Goal: Transaction & Acquisition: Subscribe to service/newsletter

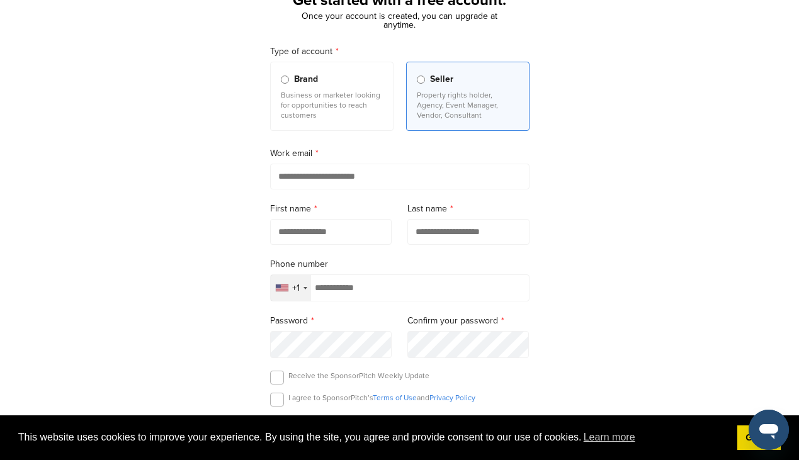
scroll to position [101, 0]
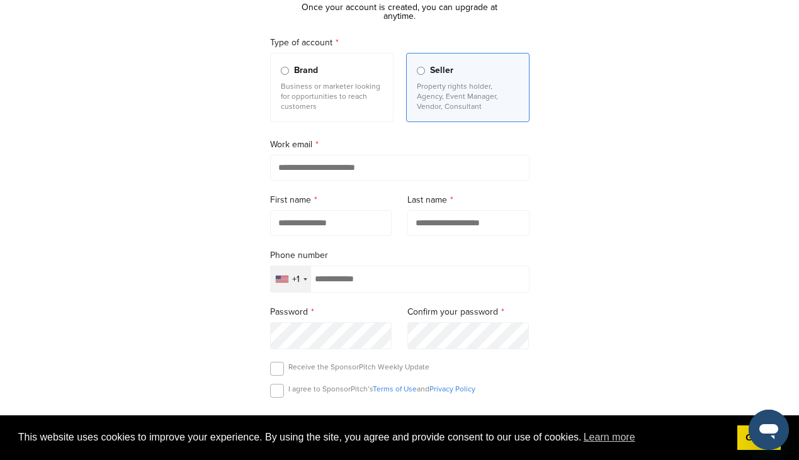
click at [341, 166] on input "email" at bounding box center [399, 168] width 259 height 26
type input "**********"
click at [349, 198] on label "First name" at bounding box center [331, 200] width 122 height 14
click at [337, 231] on input "text" at bounding box center [331, 223] width 122 height 26
type input "******"
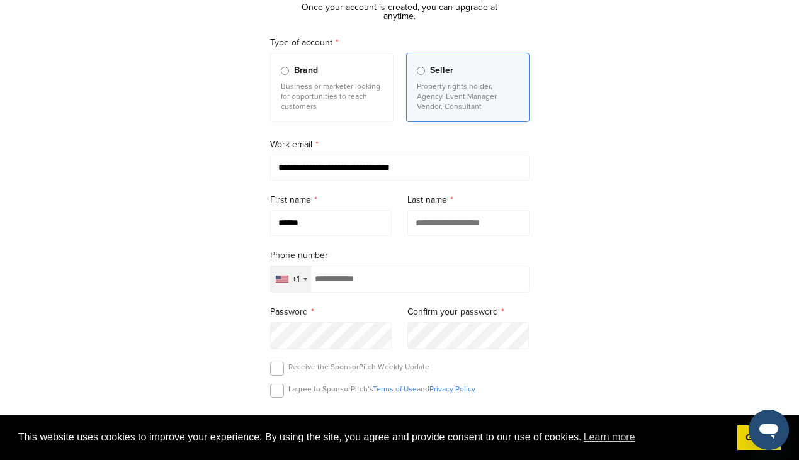
click at [480, 224] on input "text" at bounding box center [468, 223] width 122 height 26
type input "*********"
click at [392, 250] on form "**********" at bounding box center [399, 265] width 259 height 458
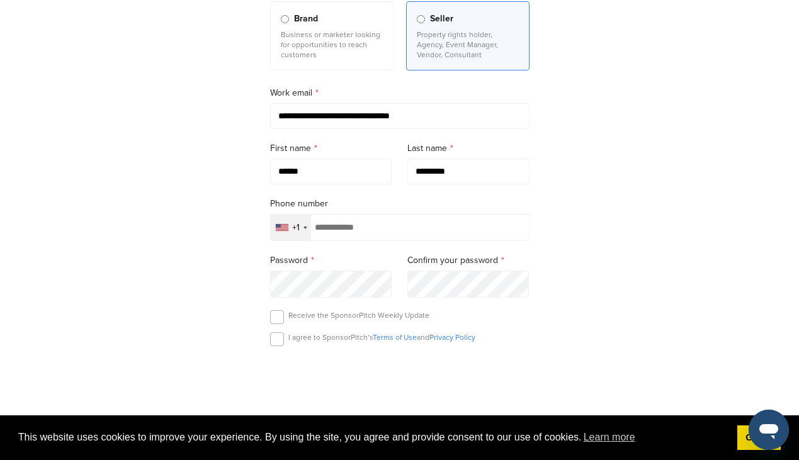
scroll to position [176, 0]
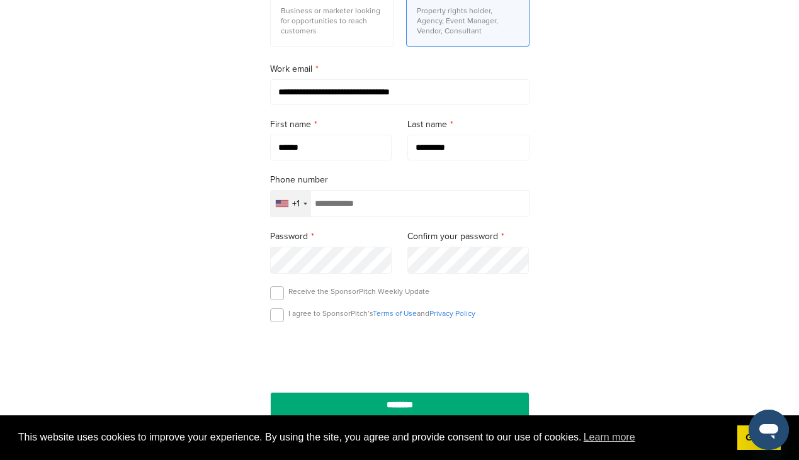
click at [368, 205] on input "tel" at bounding box center [399, 203] width 259 height 27
type input "**********"
click at [363, 230] on form "**********" at bounding box center [399, 189] width 259 height 458
click at [407, 278] on form "**********" at bounding box center [399, 189] width 259 height 458
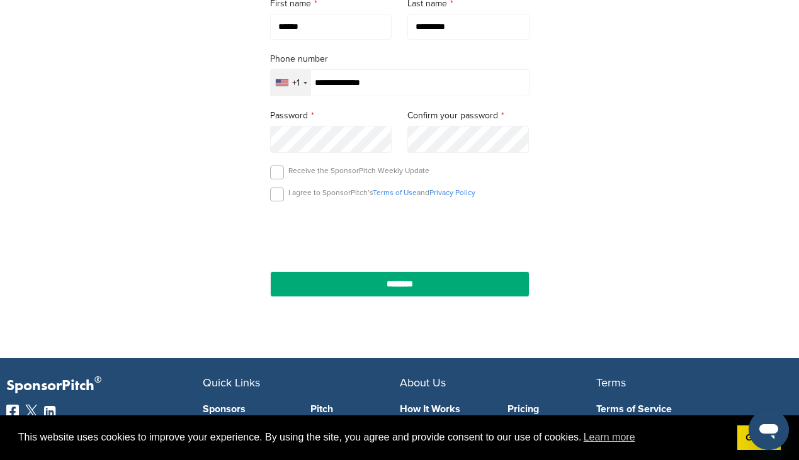
scroll to position [302, 0]
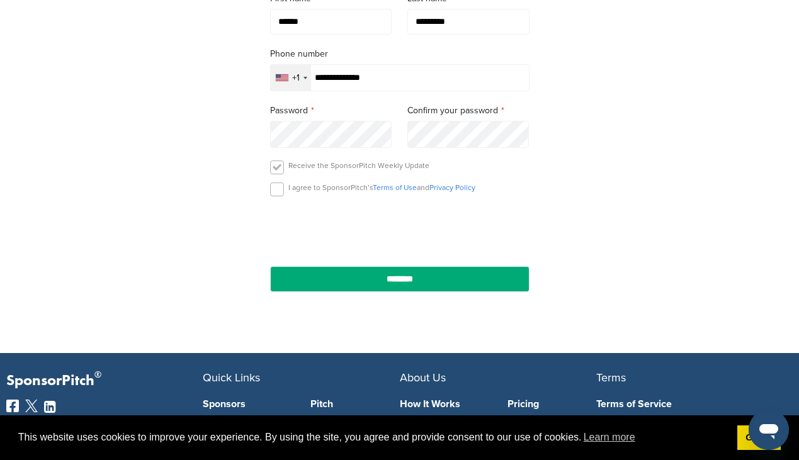
click at [277, 170] on label at bounding box center [277, 168] width 14 height 14
click at [279, 191] on label at bounding box center [277, 190] width 14 height 14
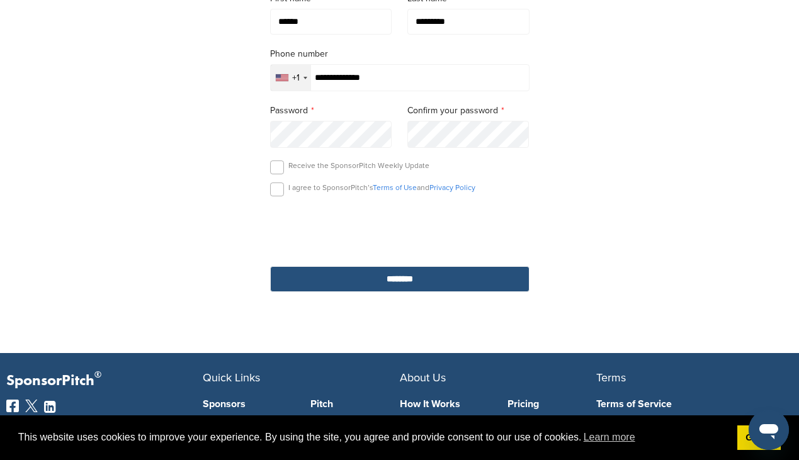
click at [402, 288] on input "********" at bounding box center [399, 279] width 259 height 26
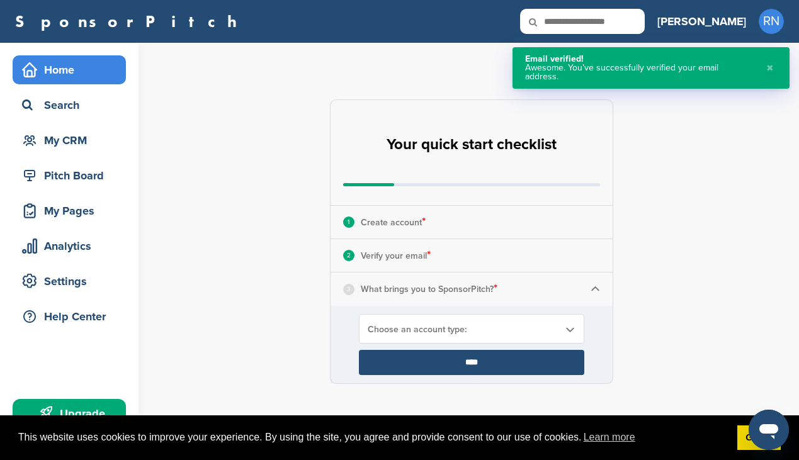
click at [654, 292] on div "**********" at bounding box center [479, 242] width 640 height 398
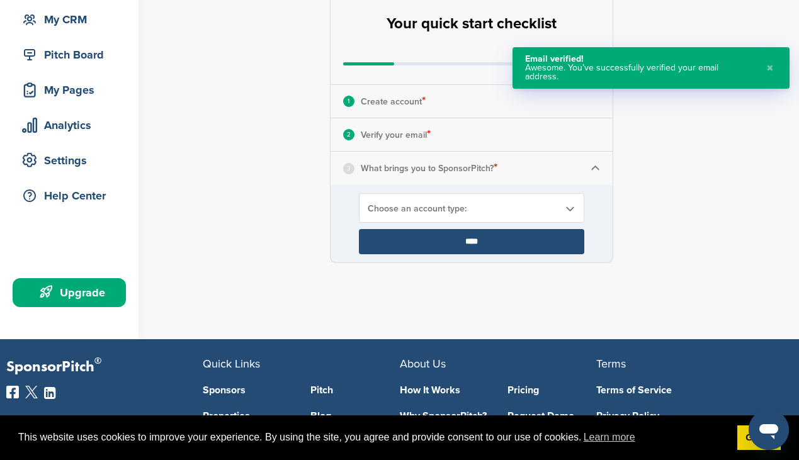
scroll to position [126, 0]
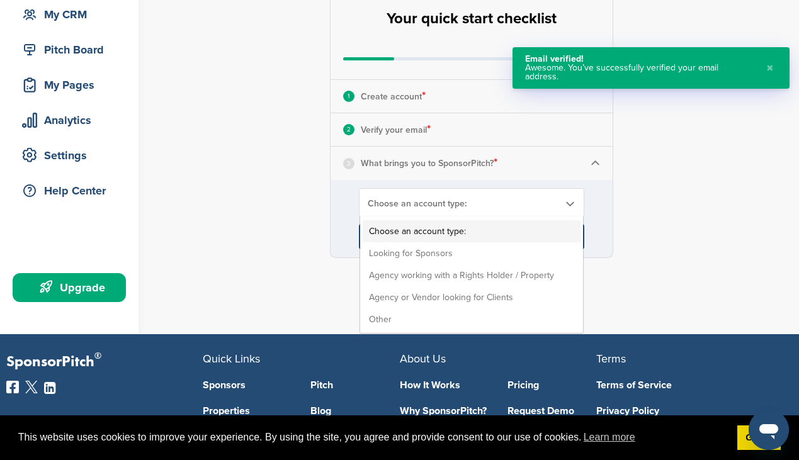
click at [562, 203] on link "Choose an account type:" at bounding box center [472, 203] width 208 height 11
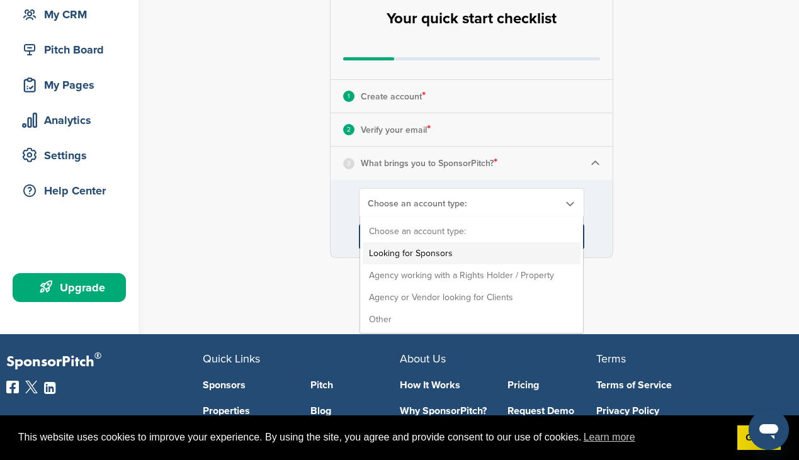
click at [545, 257] on li "Looking for Sponsors" at bounding box center [472, 253] width 218 height 22
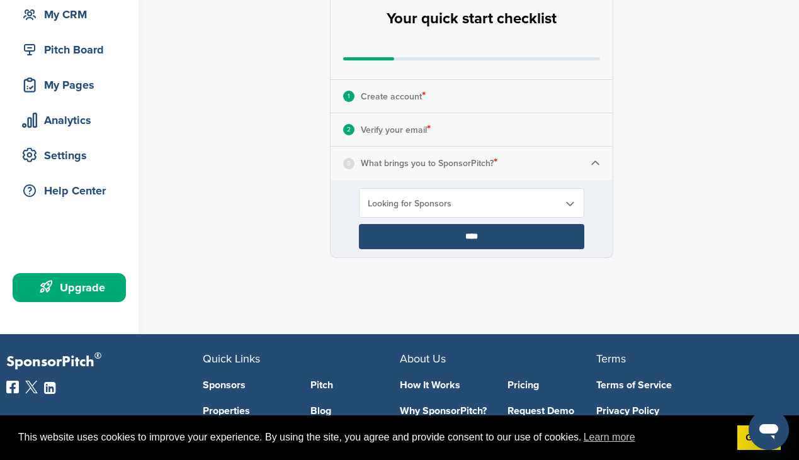
click at [504, 237] on input "****" at bounding box center [471, 236] width 225 height 25
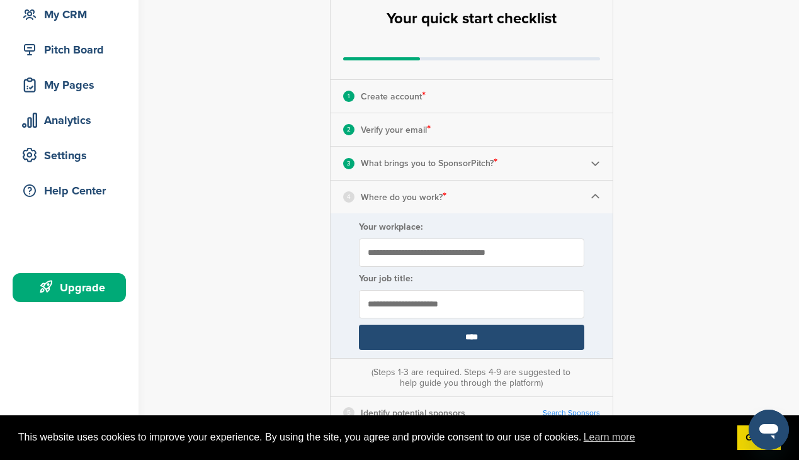
click at [469, 258] on input "Your workplace:" at bounding box center [471, 253] width 225 height 28
type input "********"
click at [447, 310] on input "text" at bounding box center [471, 304] width 225 height 28
type input "*******"
click at [463, 339] on input "****" at bounding box center [471, 337] width 225 height 25
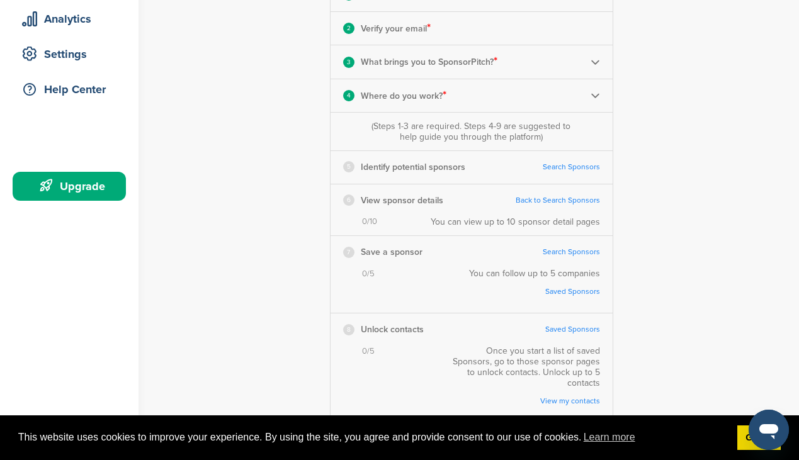
scroll to position [227, 0]
click at [571, 170] on link "Search Sponsors" at bounding box center [571, 167] width 57 height 9
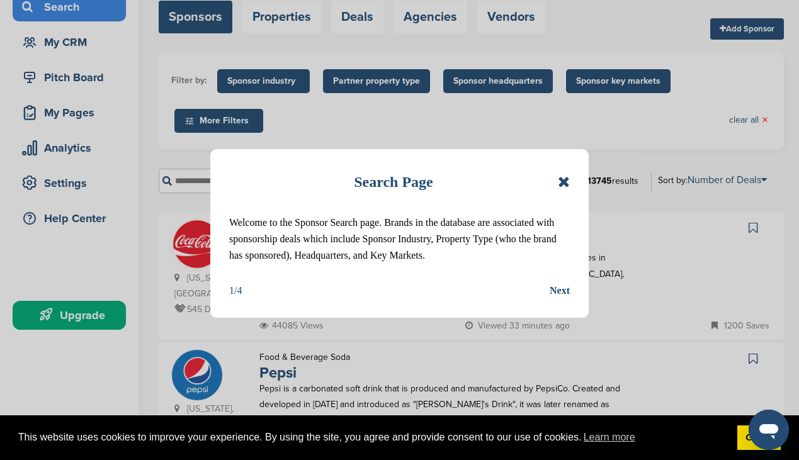
scroll to position [101, 0]
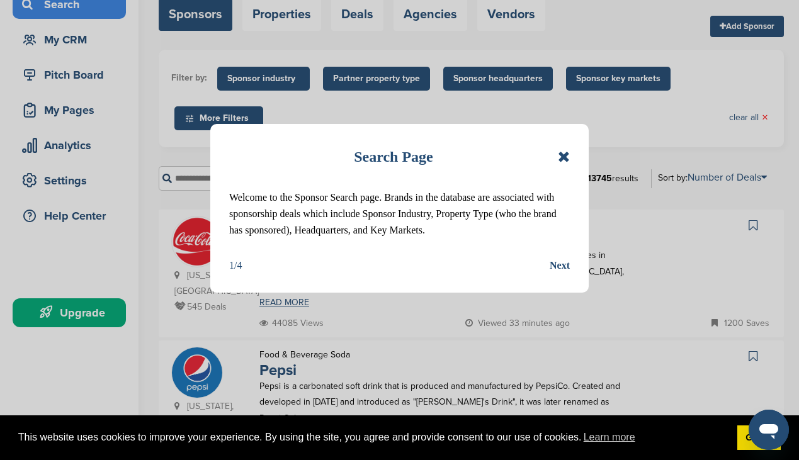
click at [560, 268] on div "Next" at bounding box center [560, 266] width 20 height 16
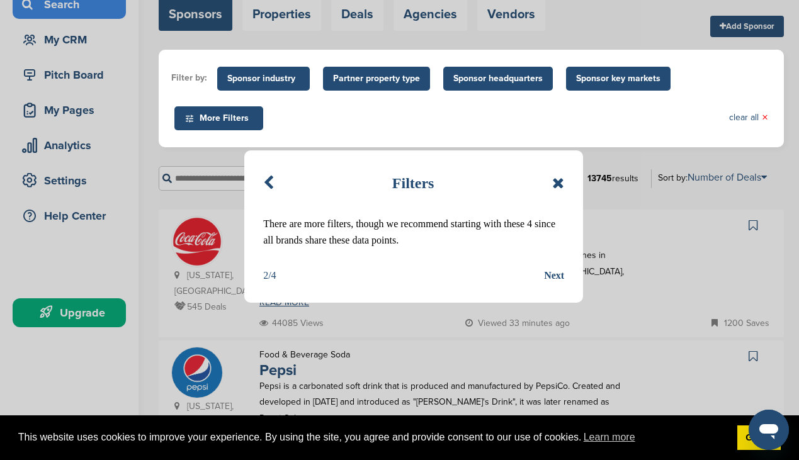
click at [553, 277] on div "Next" at bounding box center [554, 276] width 20 height 16
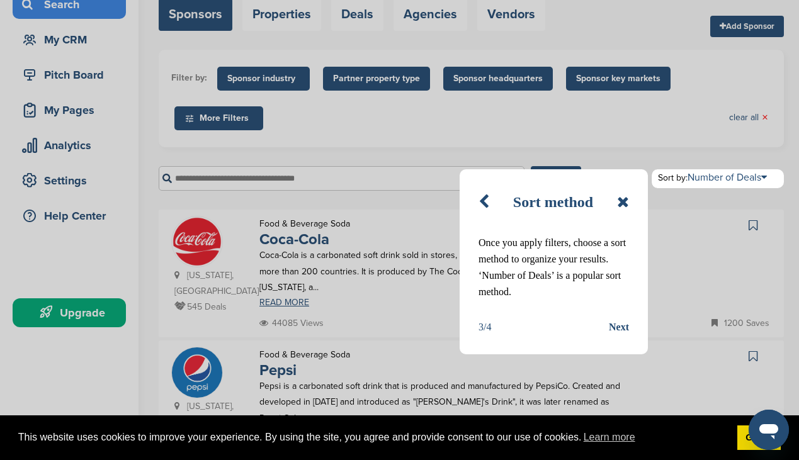
click at [618, 328] on div "Next" at bounding box center [619, 327] width 20 height 16
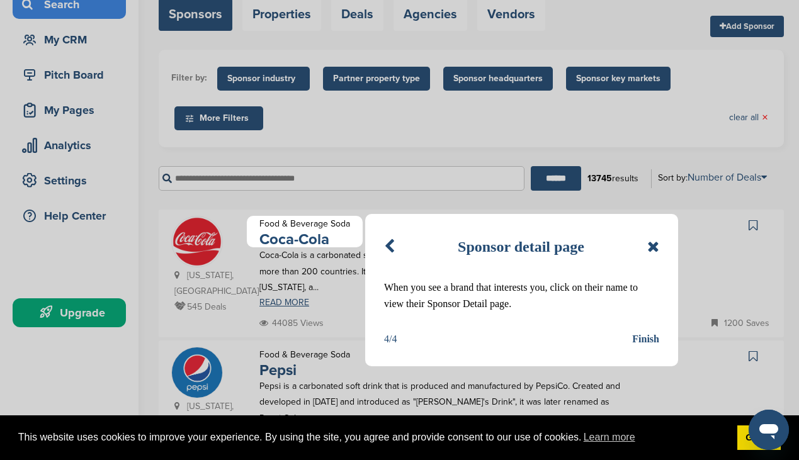
click at [649, 339] on div "Finish" at bounding box center [645, 339] width 27 height 16
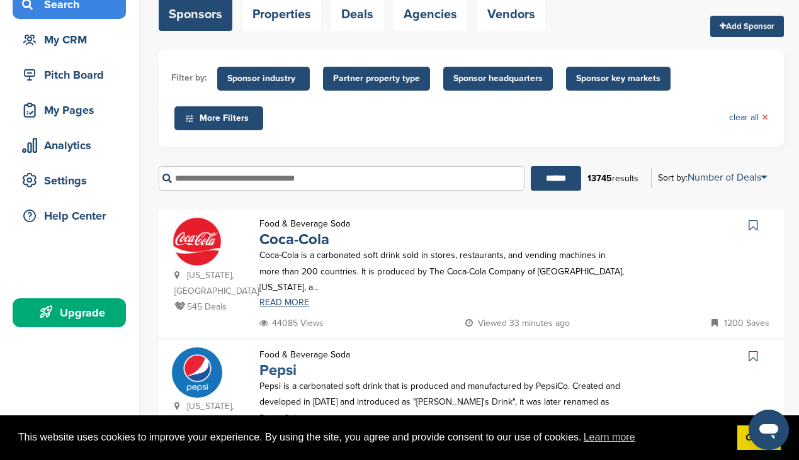
click at [280, 361] on link "Pepsi" at bounding box center [277, 370] width 37 height 18
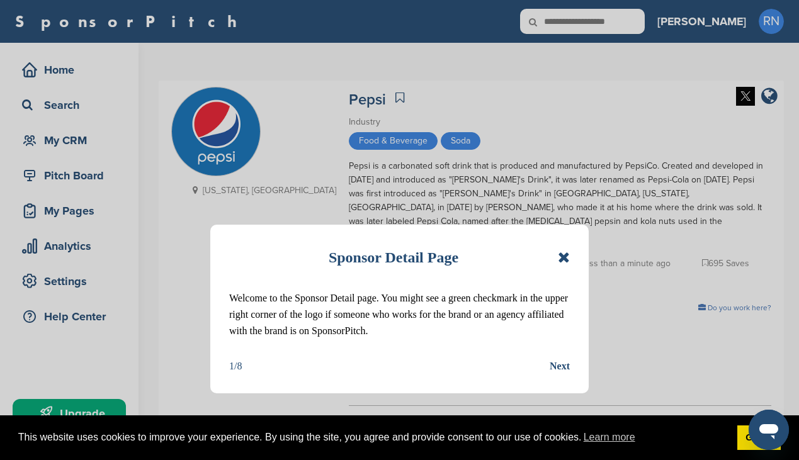
click at [562, 368] on div "Next" at bounding box center [560, 366] width 20 height 16
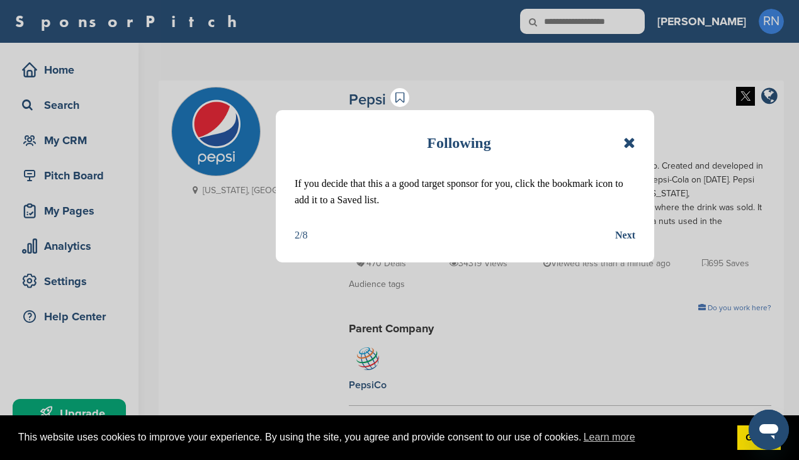
click at [625, 234] on div "Next" at bounding box center [625, 235] width 20 height 16
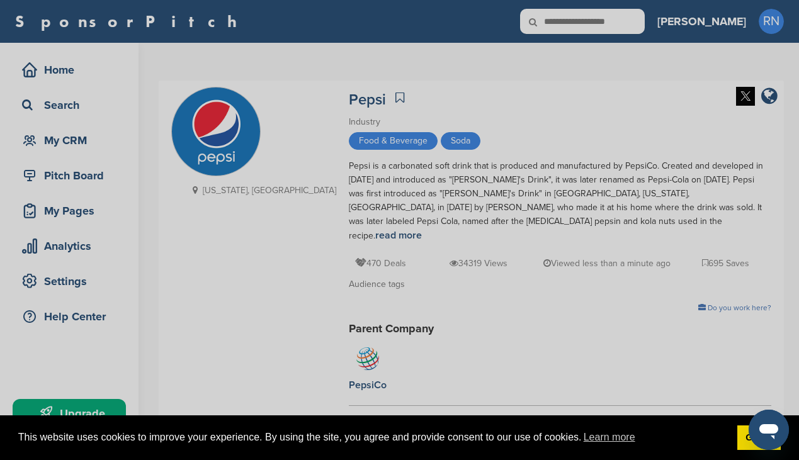
click at [460, 174] on div "Detail tabs Helpful tabs to check out are People, Key Markets, Competitors, Age…" at bounding box center [399, 230] width 799 height 460
click at [323, 95] on div "Detail tabs Helpful tabs to check out are People, Key Markets, Competitors, Age…" at bounding box center [399, 230] width 799 height 460
click at [334, 150] on div "Detail tabs Helpful tabs to check out are People, Key Markets, Competitors, Age…" at bounding box center [399, 230] width 799 height 460
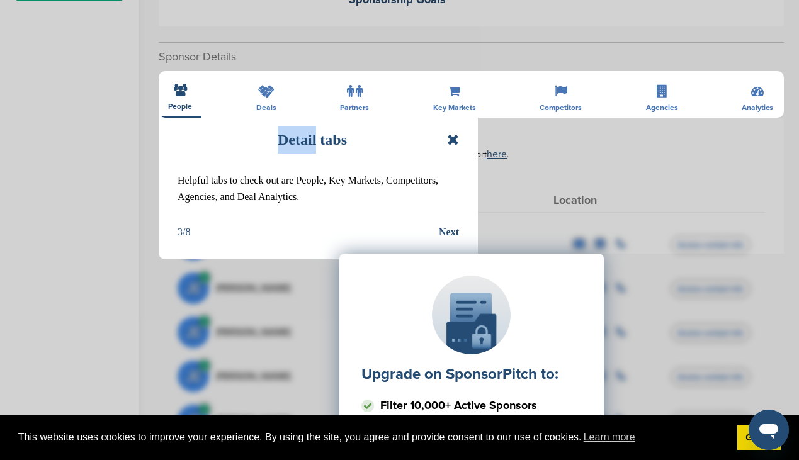
scroll to position [403, 0]
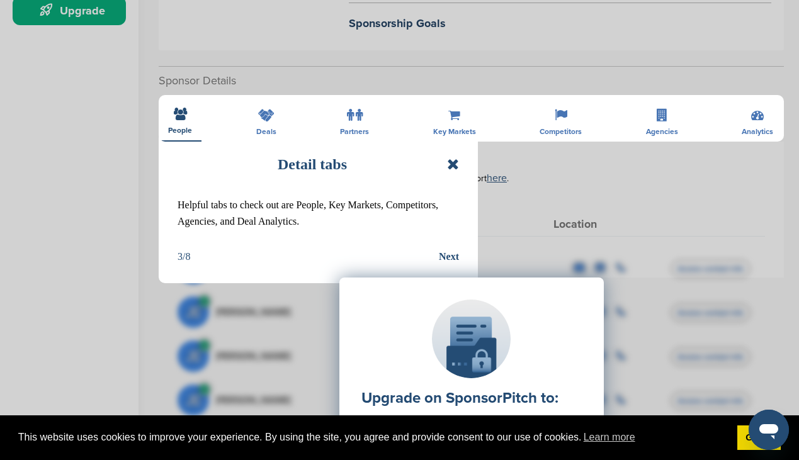
click at [453, 256] on div "Upgrade on SponsorPitch to: Filter 10,000+ Active Sponsors Unlock Unique Sponso…" at bounding box center [472, 403] width 588 height 315
click at [441, 256] on div "Upgrade on SponsorPitch to: Filter 10,000+ Active Sponsors Unlock Unique Sponso…" at bounding box center [472, 403] width 588 height 315
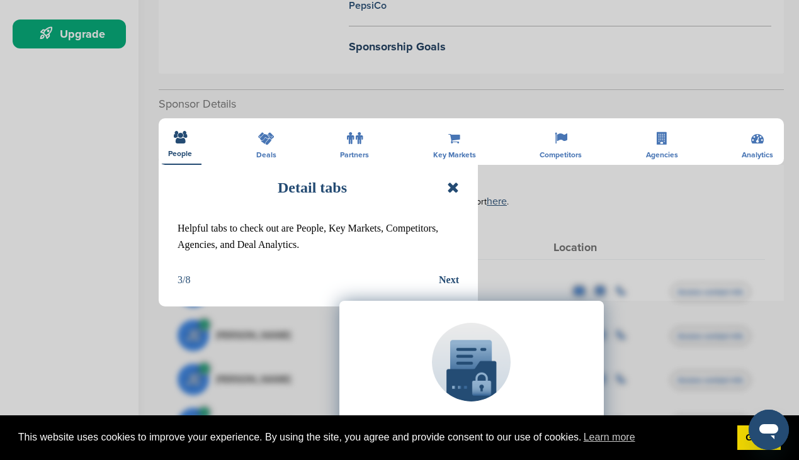
scroll to position [378, 0]
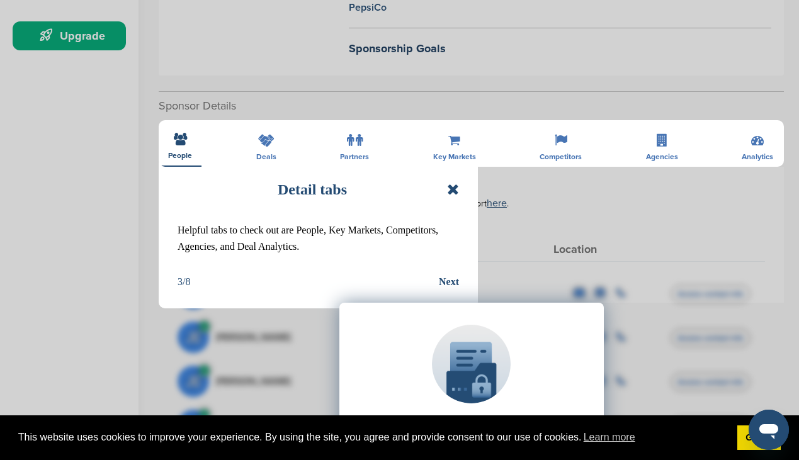
click at [445, 278] on div "Upgrade on SponsorPitch to: Filter 10,000+ Active Sponsors Unlock Unique Sponso…" at bounding box center [472, 428] width 588 height 315
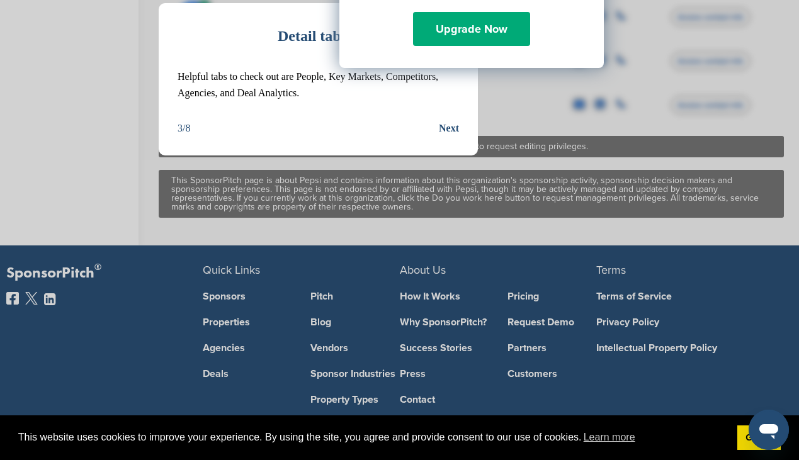
scroll to position [982, 0]
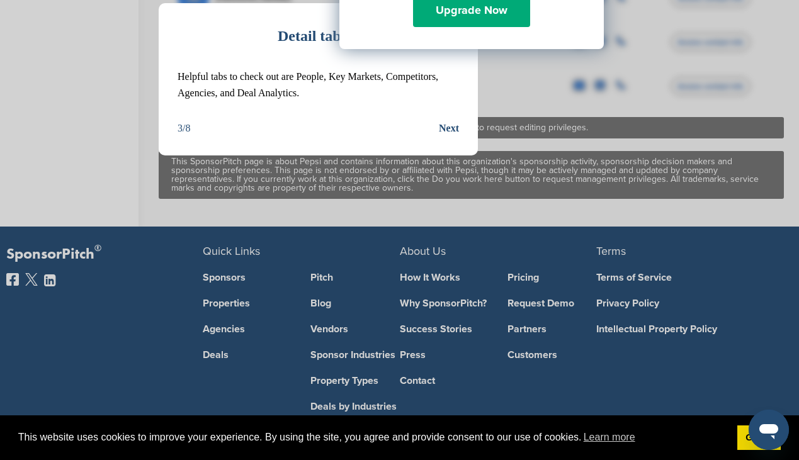
click at [450, 126] on div "Next" at bounding box center [449, 128] width 20 height 16
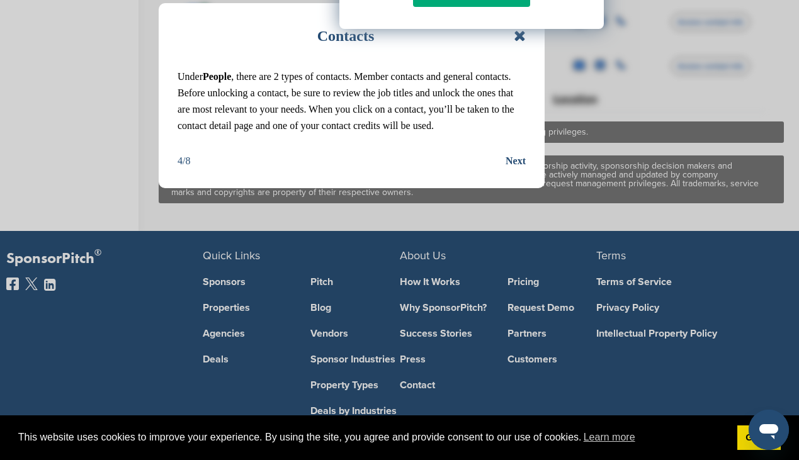
scroll to position [1008, 0]
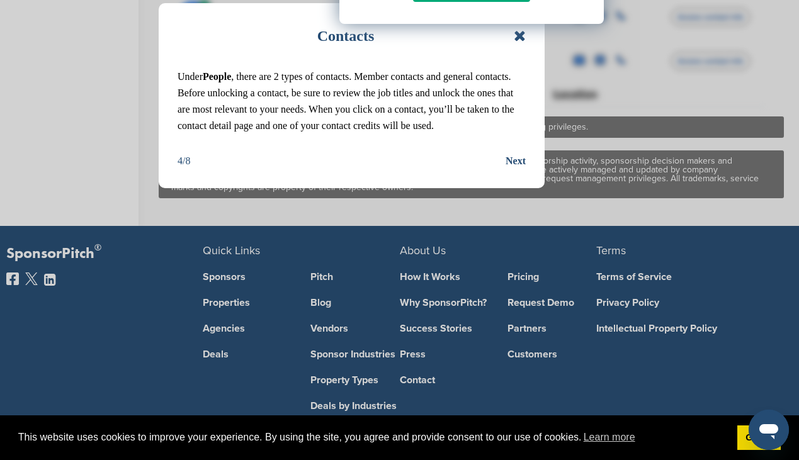
click at [518, 160] on div "Next" at bounding box center [516, 161] width 20 height 16
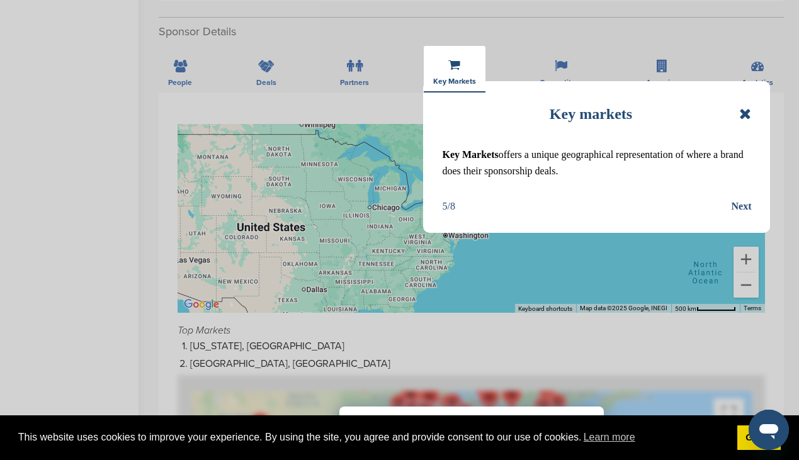
scroll to position [453, 0]
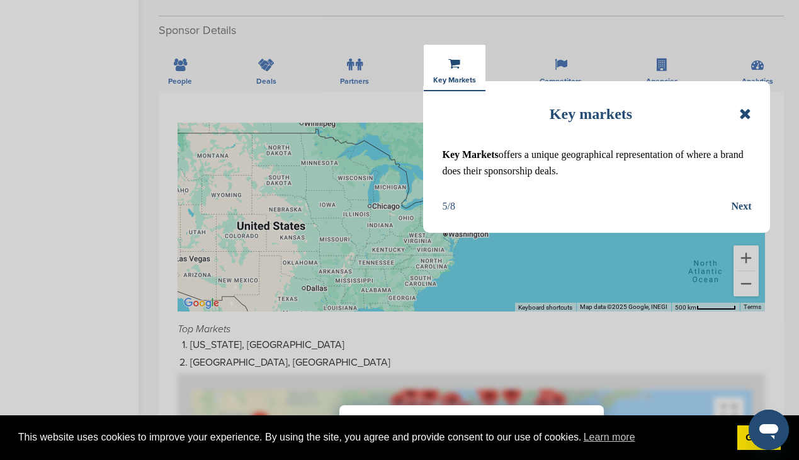
click at [742, 208] on div "Next" at bounding box center [741, 206] width 20 height 16
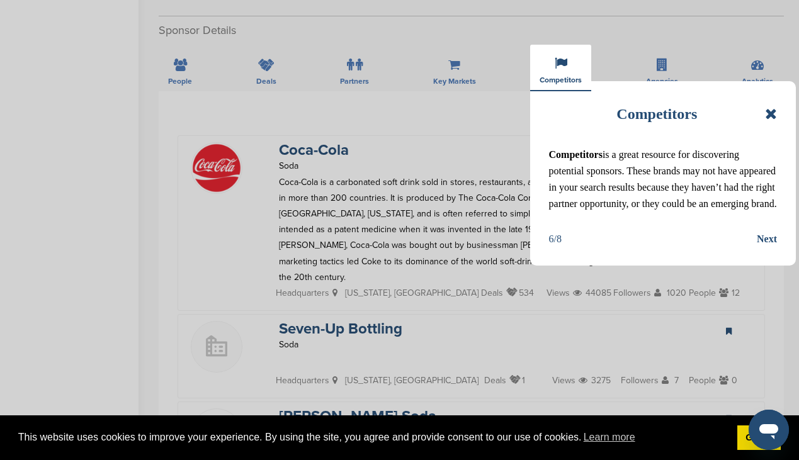
click at [768, 241] on div "Next" at bounding box center [767, 239] width 20 height 16
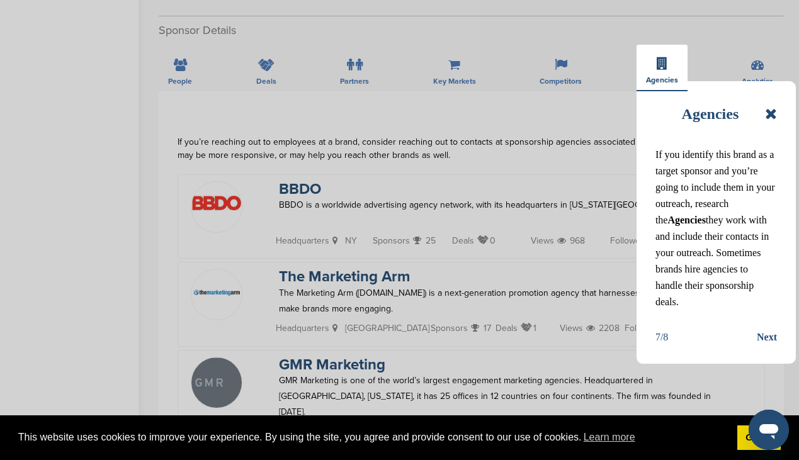
click at [773, 329] on div "Next" at bounding box center [767, 337] width 20 height 16
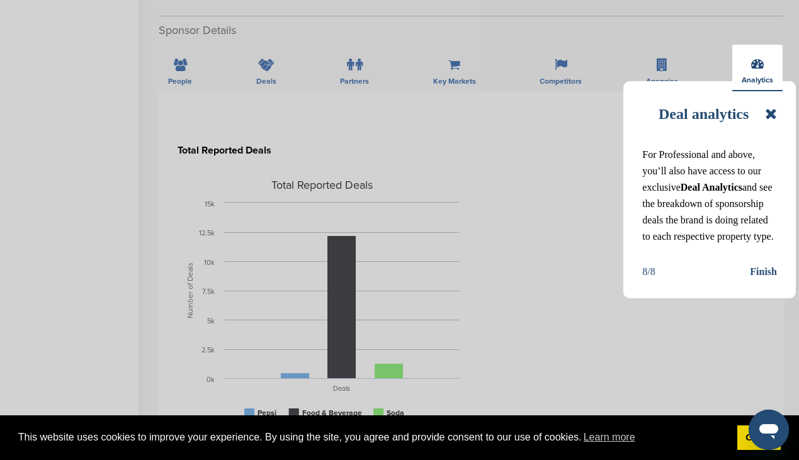
click at [763, 280] on div "Finish" at bounding box center [763, 272] width 27 height 16
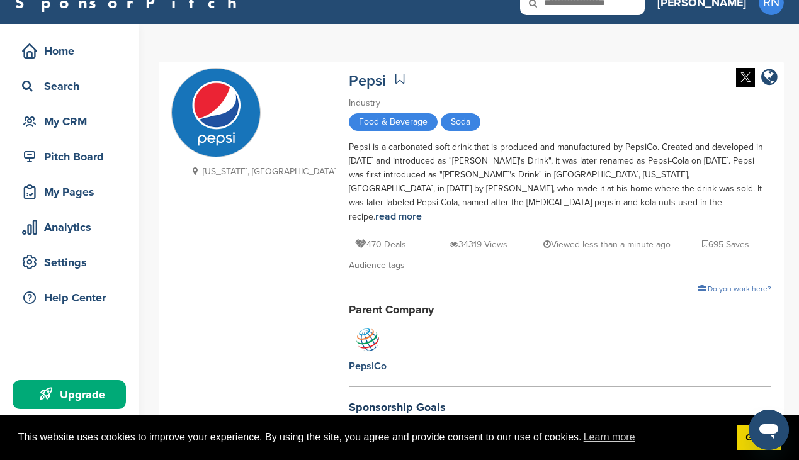
scroll to position [0, 0]
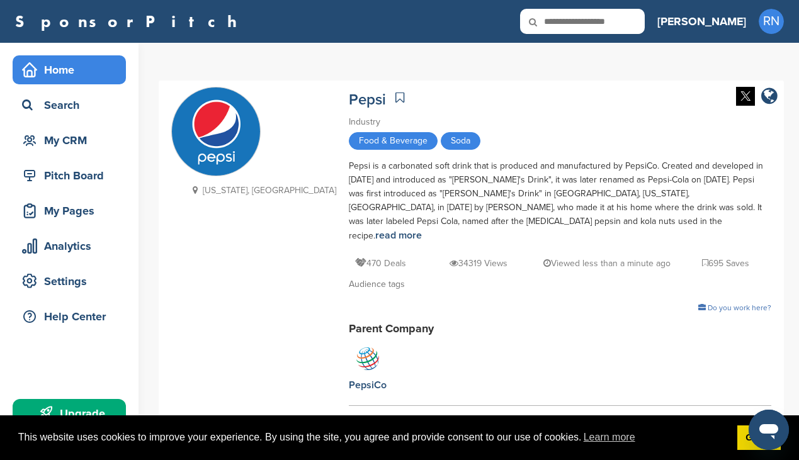
click at [60, 71] on div "Home" at bounding box center [72, 70] width 107 height 23
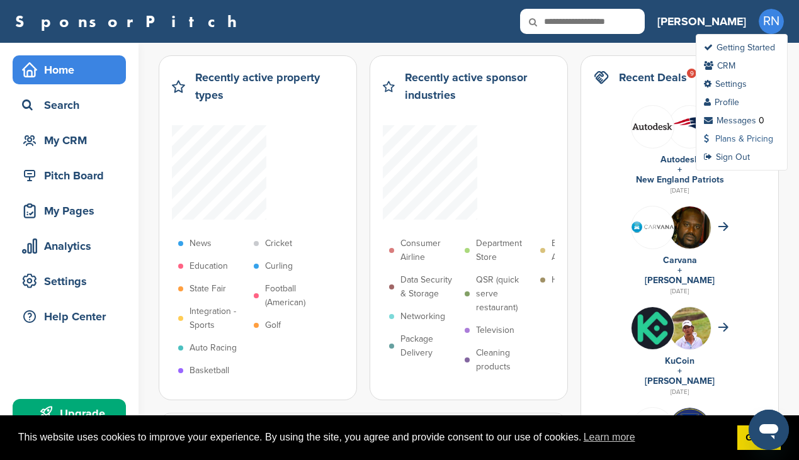
click at [731, 137] on link "Plans & Pricing" at bounding box center [738, 139] width 69 height 11
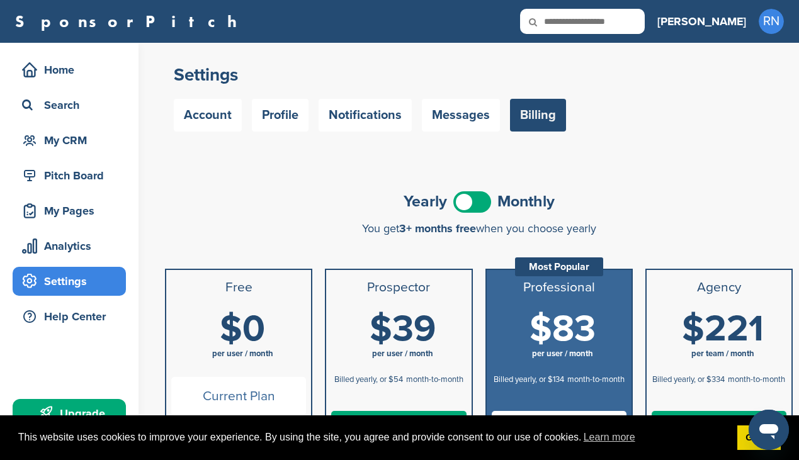
click at [457, 147] on div "Settings Account Profile Notifications Messages Billing" at bounding box center [479, 101] width 640 height 117
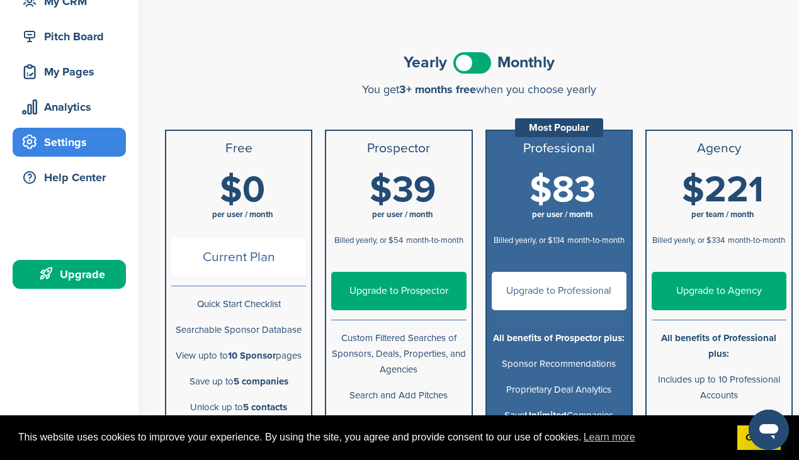
scroll to position [101, 0]
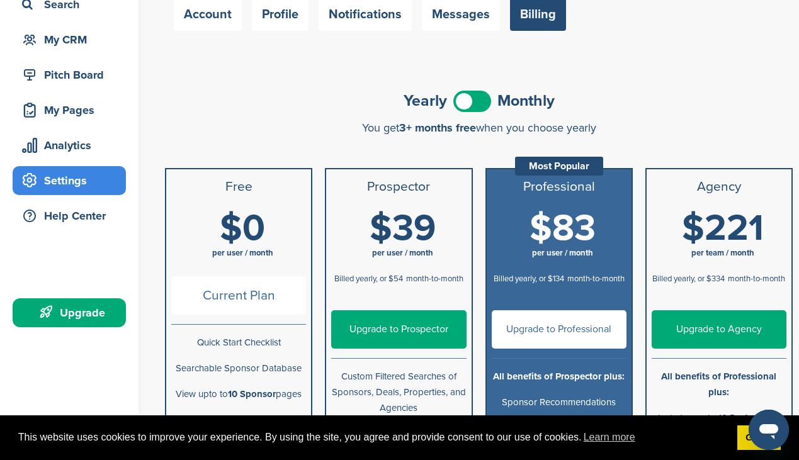
click at [463, 100] on span at bounding box center [472, 101] width 38 height 21
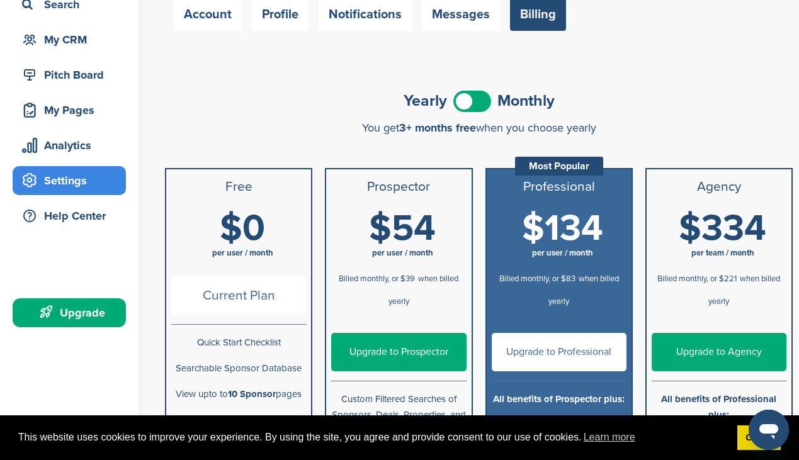
click at [346, 122] on div "You get 3+ months free when you choose yearly" at bounding box center [479, 128] width 628 height 13
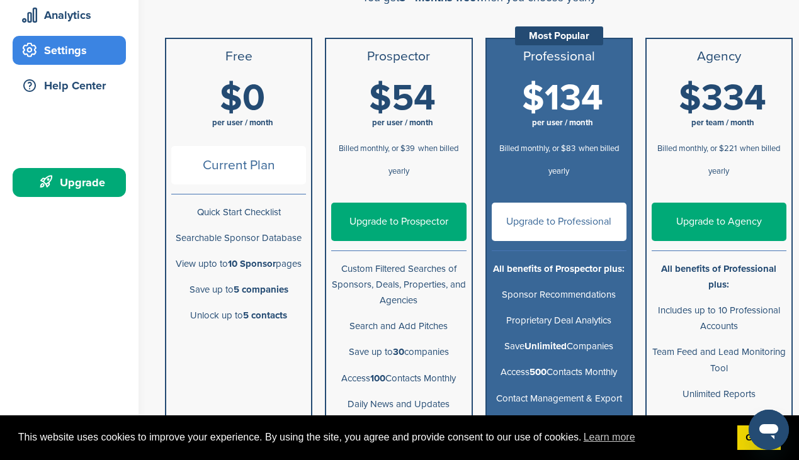
scroll to position [227, 0]
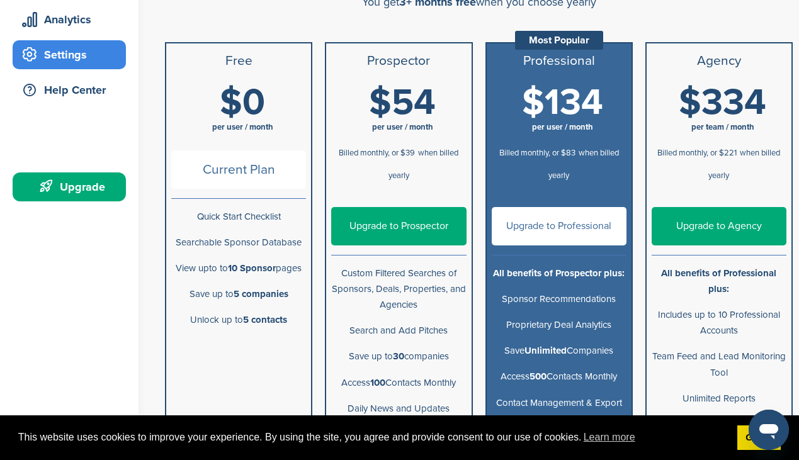
click at [404, 235] on link "Upgrade to Prospector" at bounding box center [398, 226] width 135 height 38
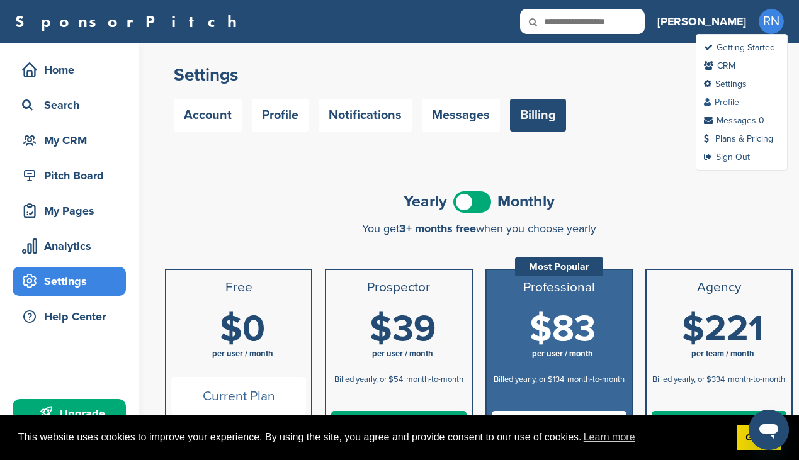
click at [724, 102] on link "Profile" at bounding box center [721, 102] width 35 height 11
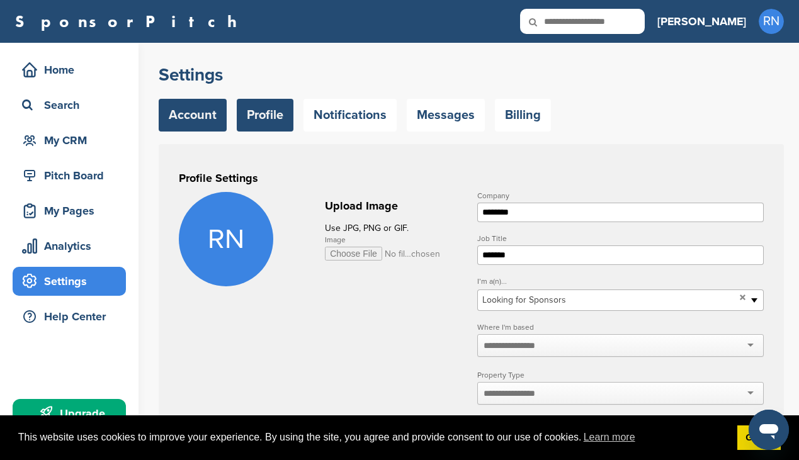
click at [208, 118] on link "Account" at bounding box center [193, 115] width 68 height 33
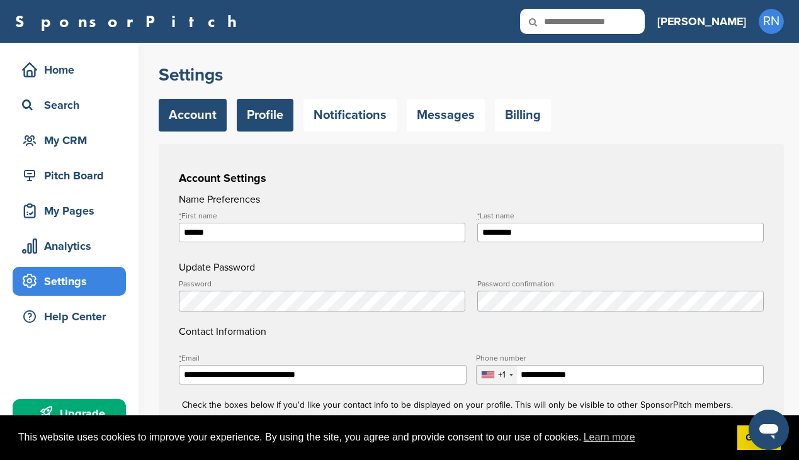
click at [280, 117] on link "Profile" at bounding box center [265, 115] width 57 height 33
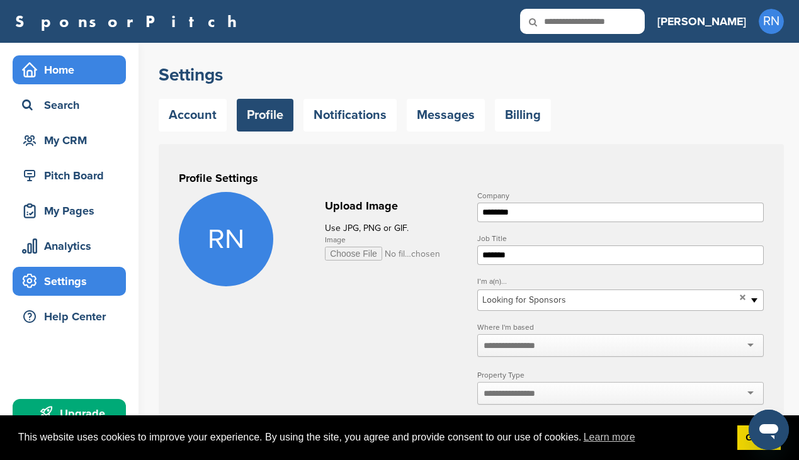
click at [74, 76] on div "Home" at bounding box center [72, 70] width 107 height 23
